Goal: Navigation & Orientation: Find specific page/section

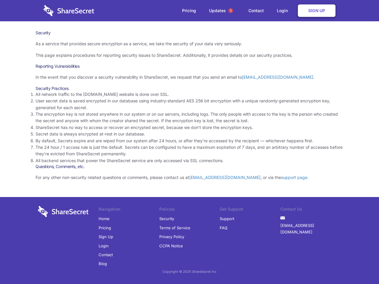
click at [189, 142] on li "By default, Secrets expire and are wiped from our system after 24 hours, or aft…" at bounding box center [189, 141] width 308 height 7
click at [230, 11] on span "1" at bounding box center [230, 10] width 5 height 5
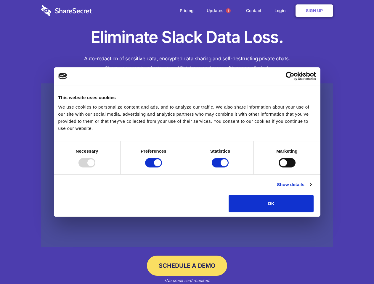
click at [95, 167] on div at bounding box center [86, 162] width 17 height 9
click at [162, 167] on input "Preferences" at bounding box center [153, 162] width 17 height 9
checkbox input "false"
click at [221, 167] on input "Statistics" at bounding box center [219, 162] width 17 height 9
checkbox input "false"
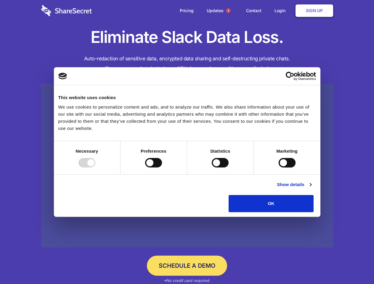
click at [278, 167] on input "Marketing" at bounding box center [286, 162] width 17 height 9
checkbox input "true"
click at [311, 188] on link "Show details" at bounding box center [294, 184] width 34 height 7
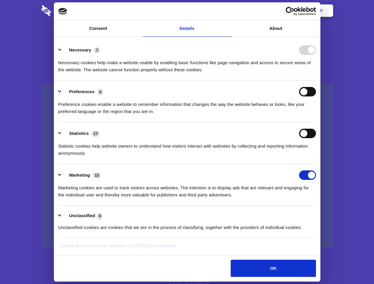
click at [316, 80] on li "Necessary 7 Necessary cookies help make a website usable by enabling basic func…" at bounding box center [186, 60] width 257 height 42
click at [228, 11] on span "1" at bounding box center [228, 10] width 5 height 5
